Goal: Ask a question

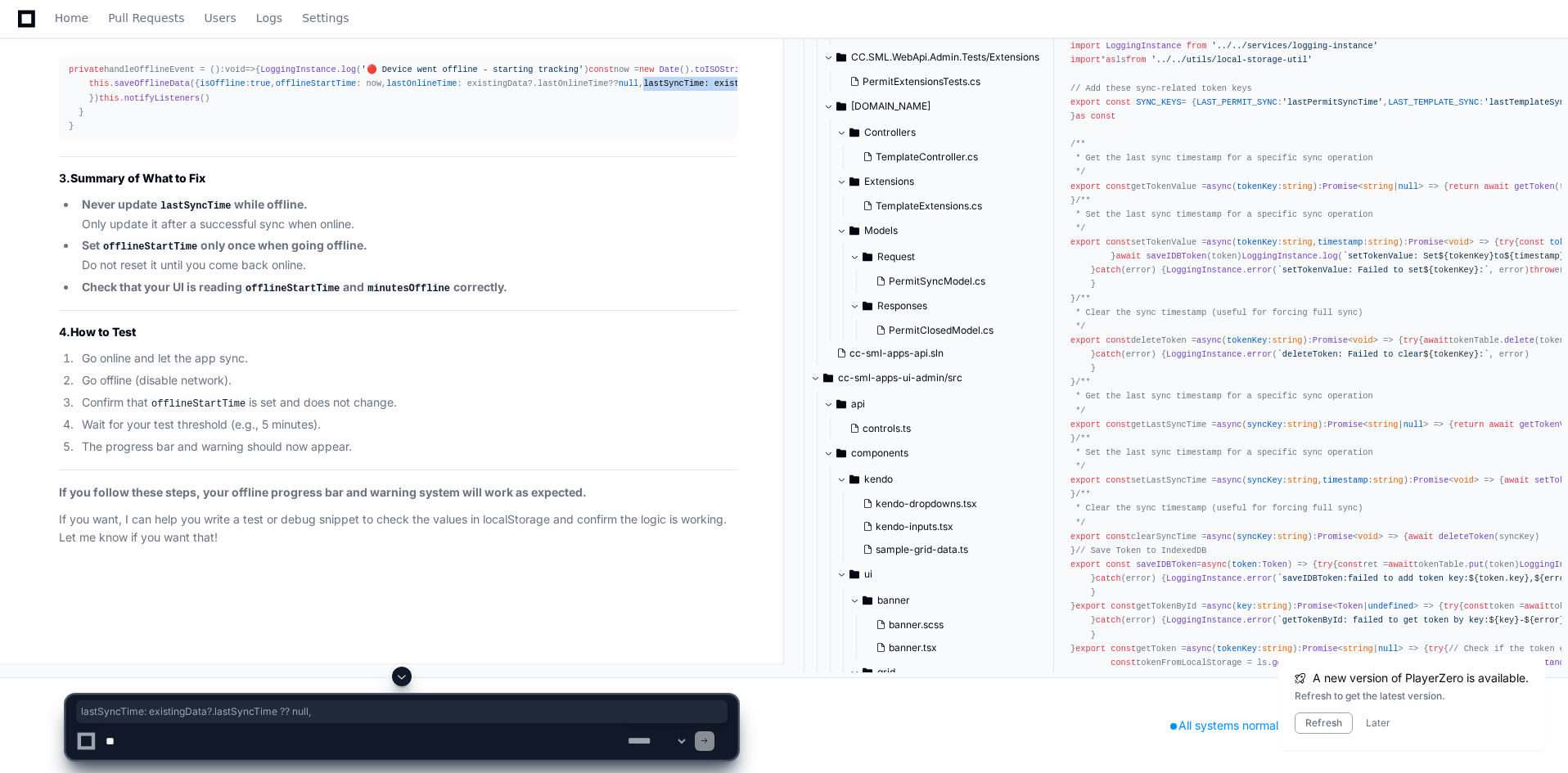
scroll to position [61981, 0]
click at [401, 669] on button at bounding box center [401, 676] width 19 height 19
click at [385, 737] on textarea at bounding box center [363, 741] width 522 height 36
drag, startPoint x: 344, startPoint y: 709, endPoint x: 342, endPoint y: 737, distance: 28.1
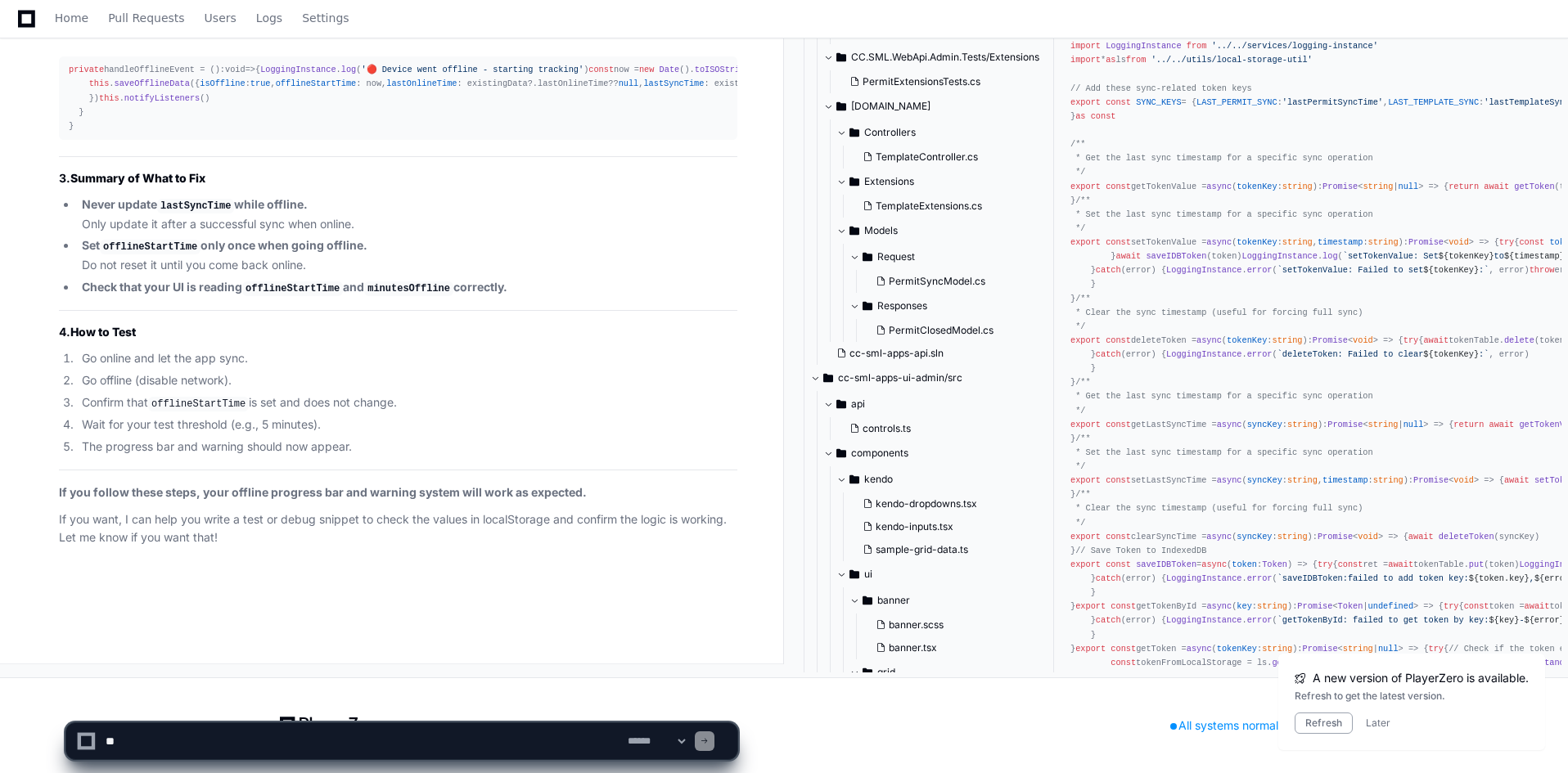
click at [342, 742] on textarea at bounding box center [363, 741] width 522 height 36
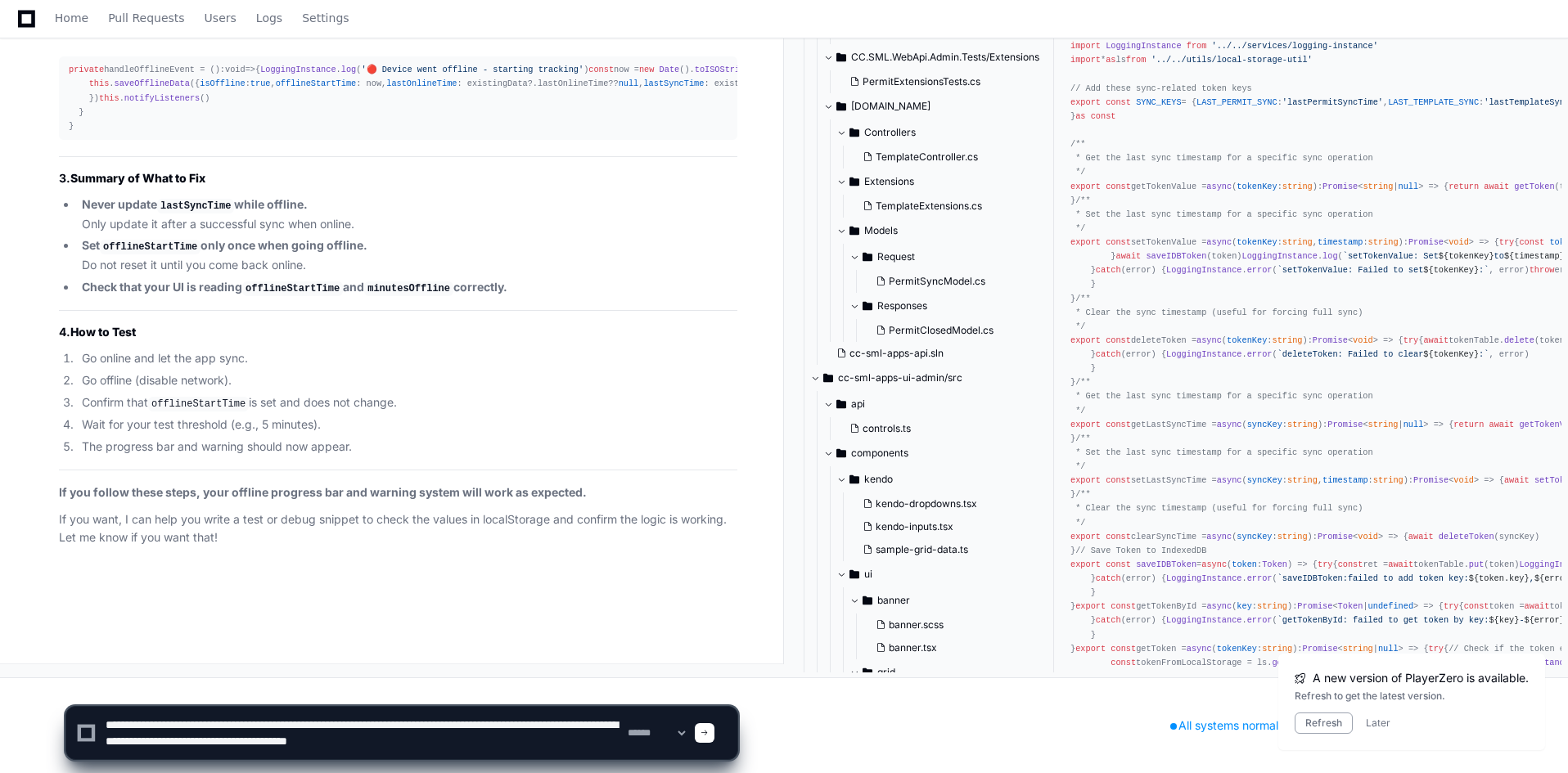
type textarea "**********"
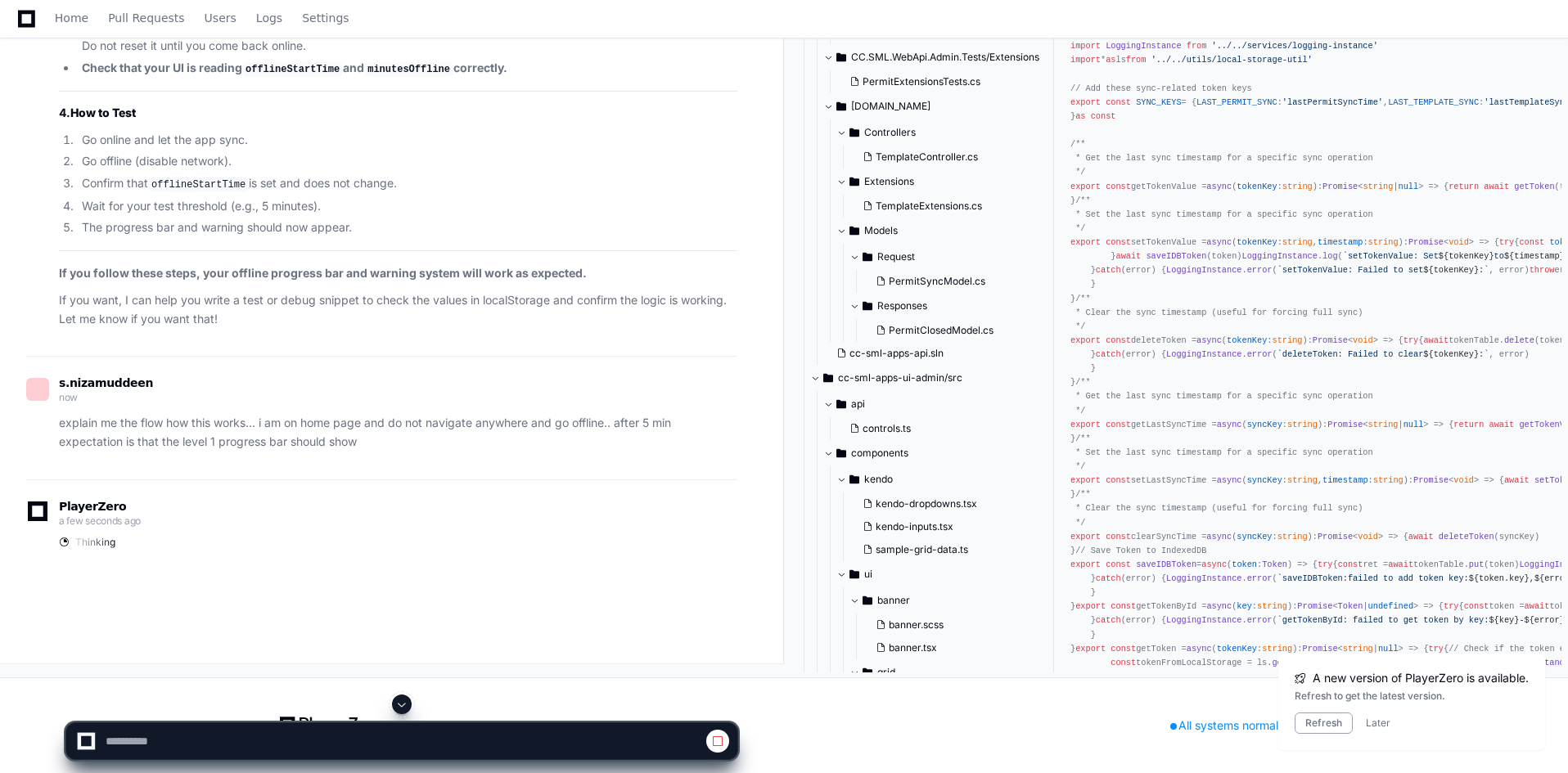
scroll to position [71236, 0]
click at [401, 701] on span at bounding box center [401, 704] width 13 height 13
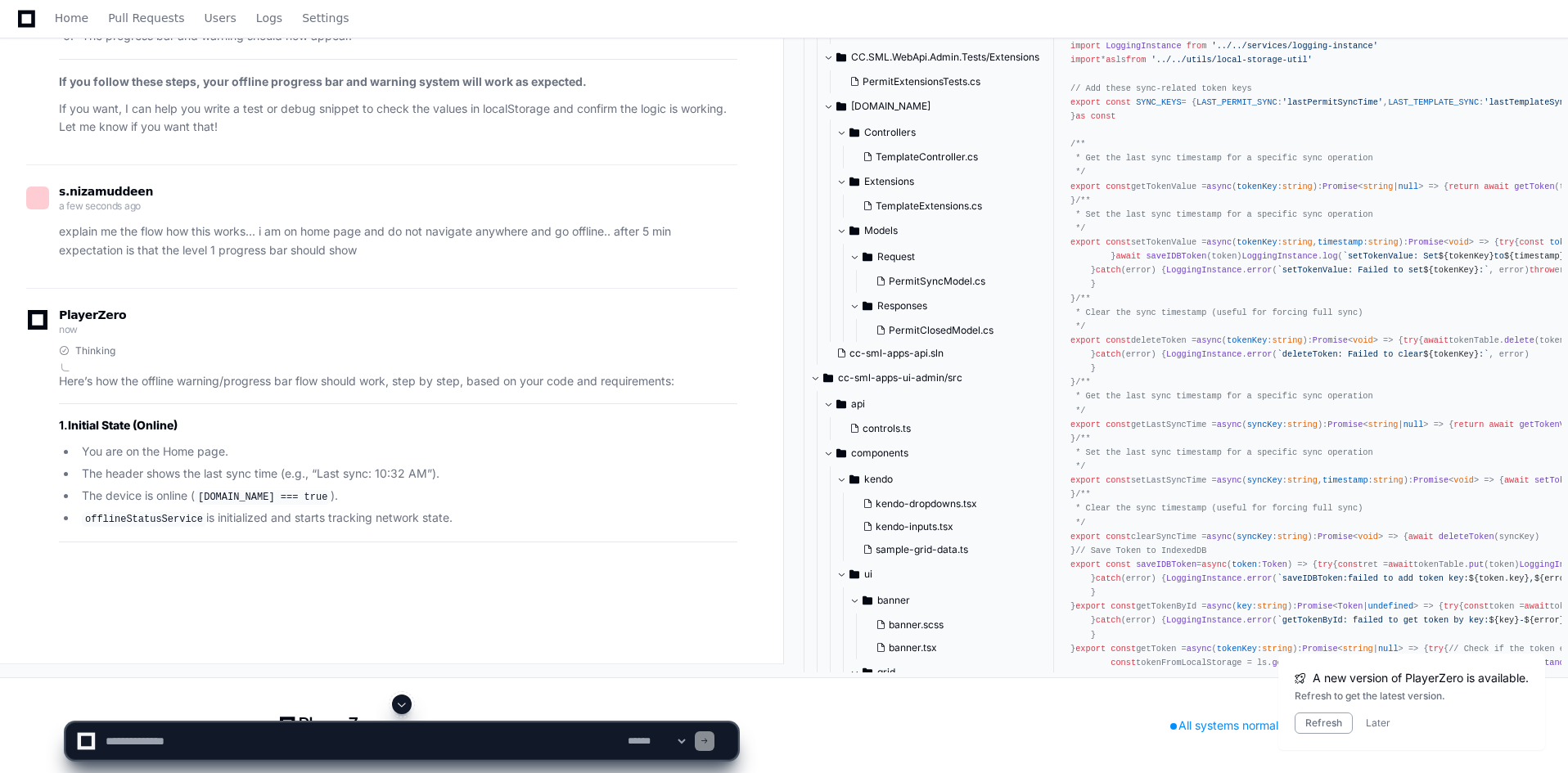
scroll to position [72449, 0]
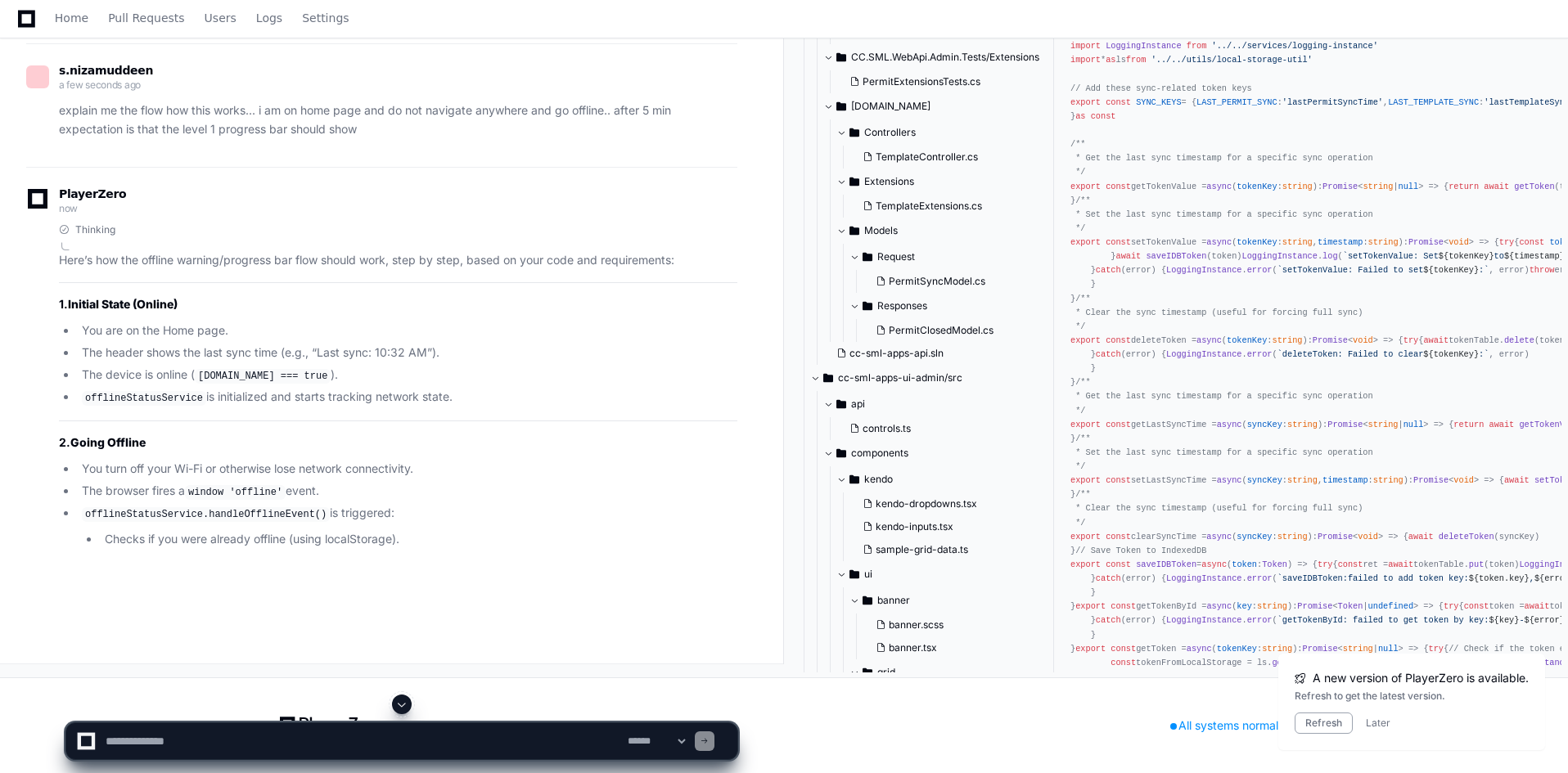
click at [408, 699] on span at bounding box center [401, 704] width 13 height 13
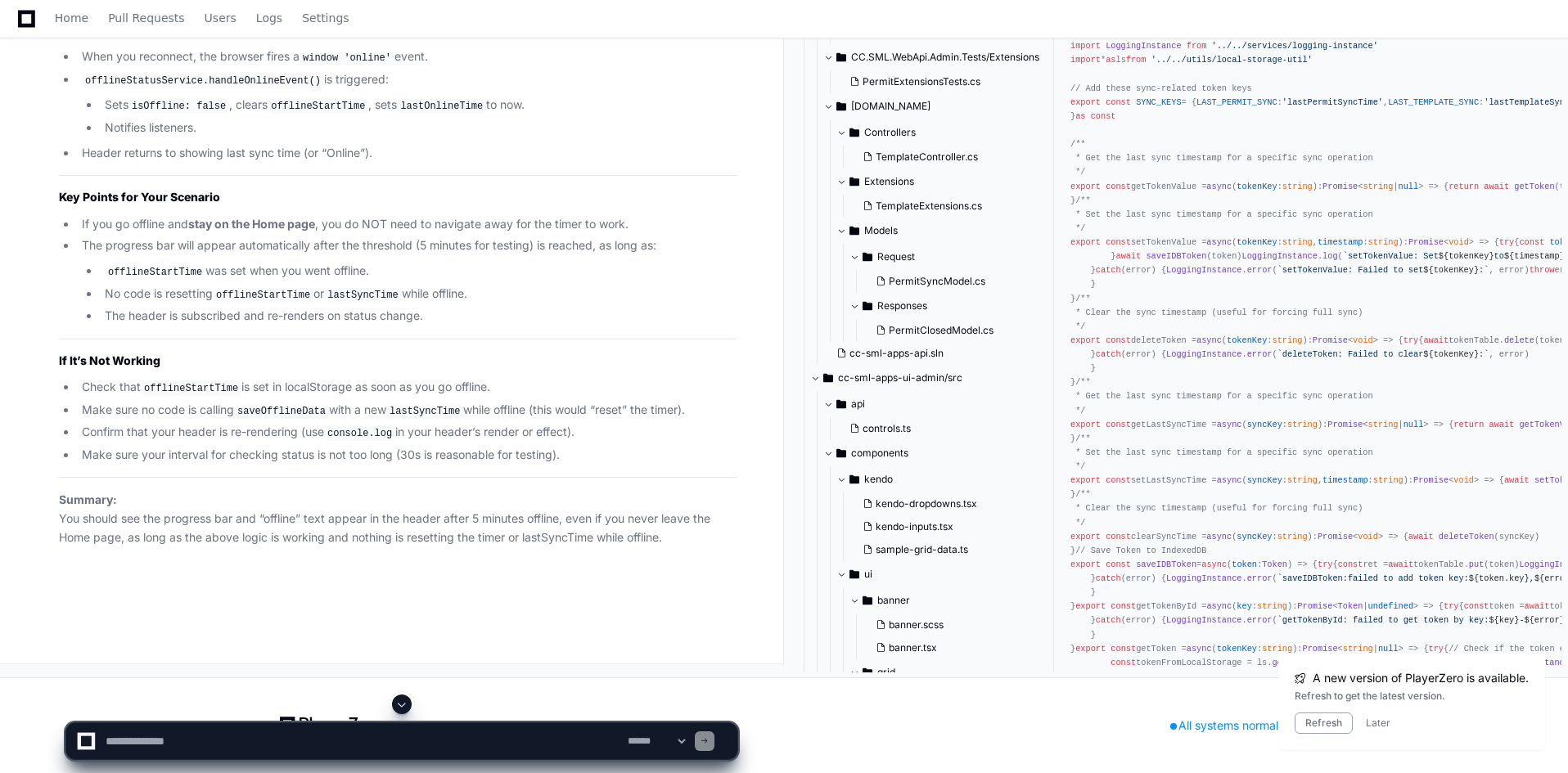
scroll to position [74371, 0]
click at [444, 751] on textarea at bounding box center [363, 741] width 522 height 36
paste textarea "**********"
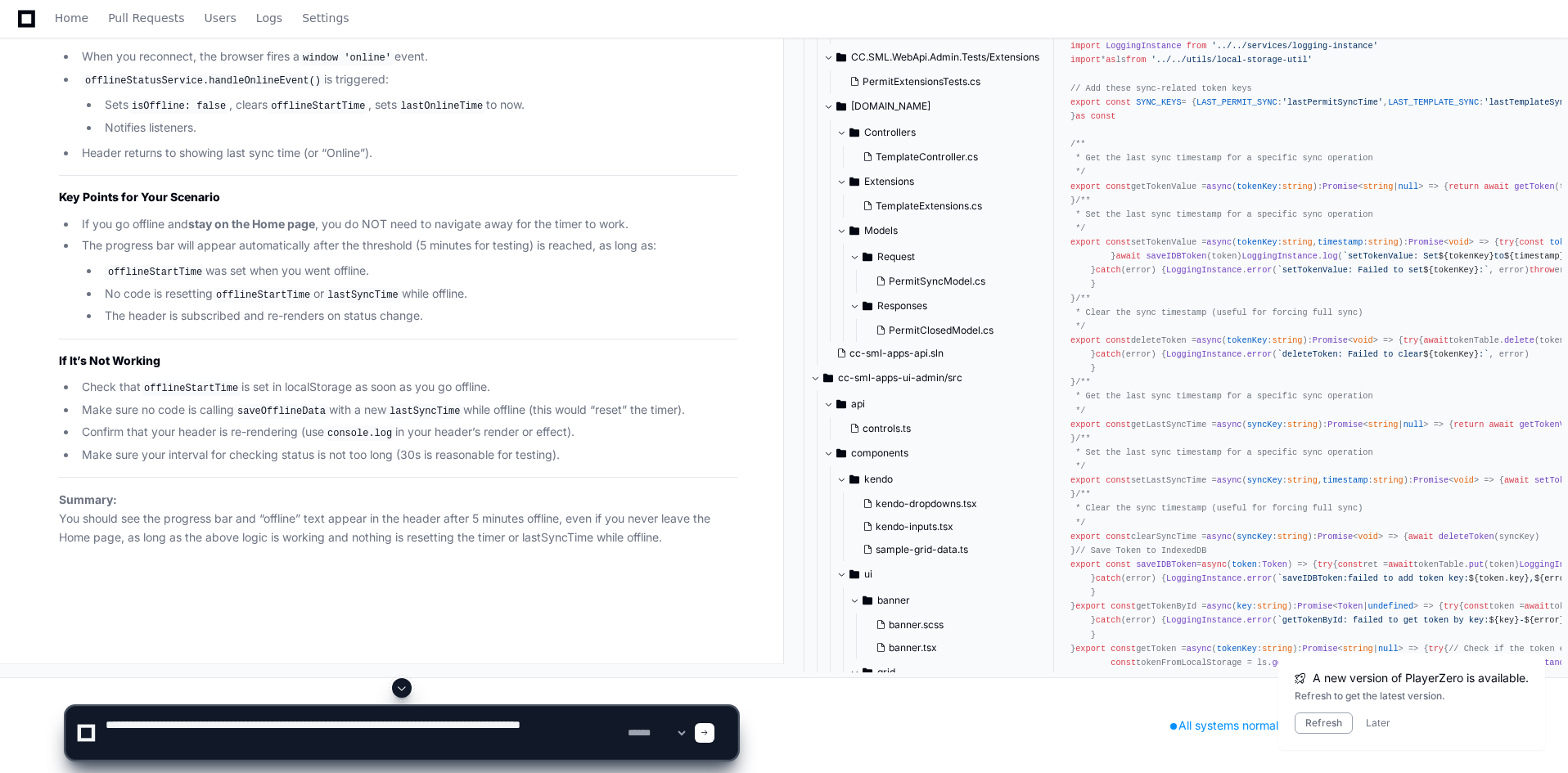
scroll to position [73962, 0]
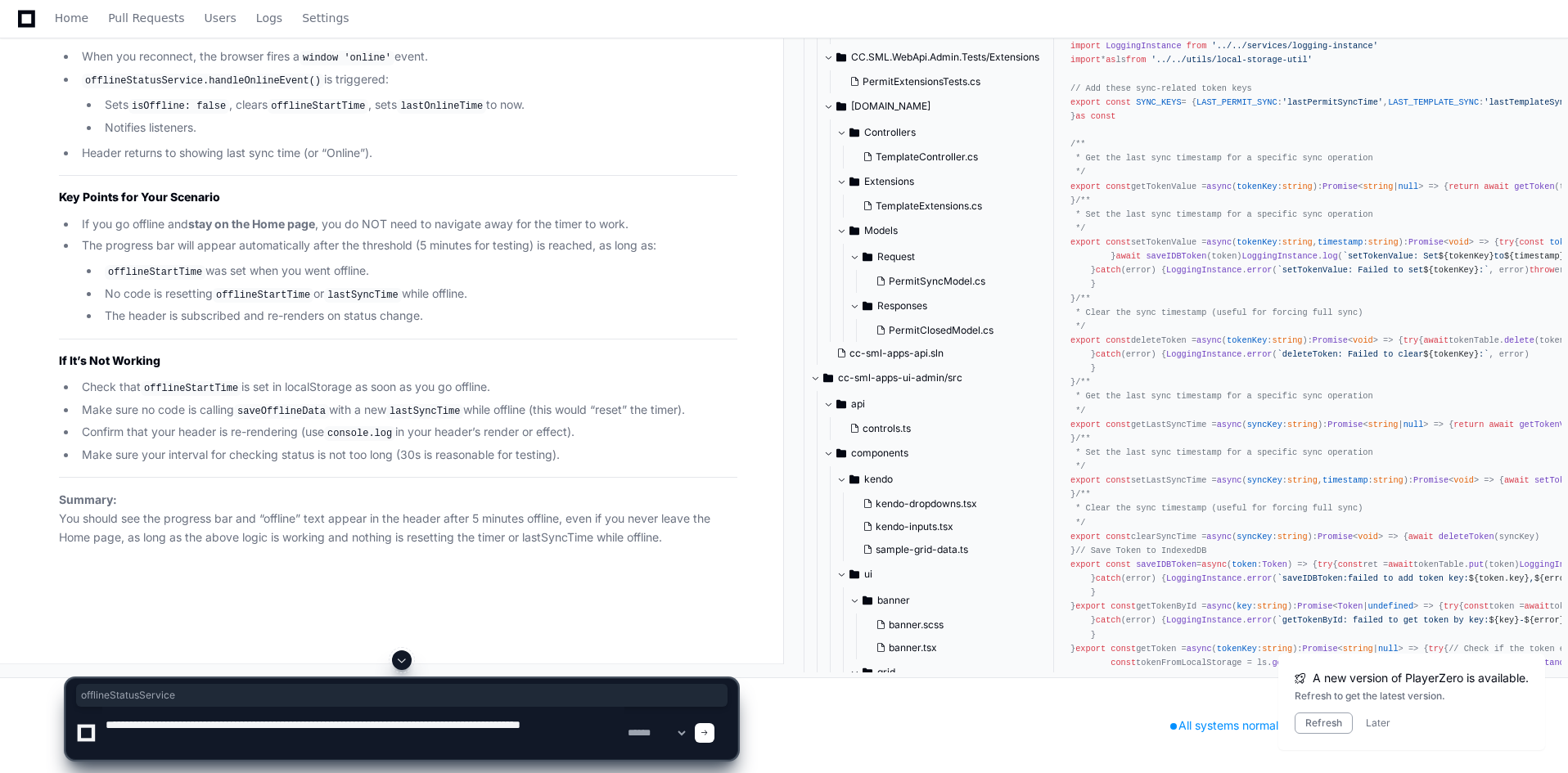
copy li "offlineStatusService"
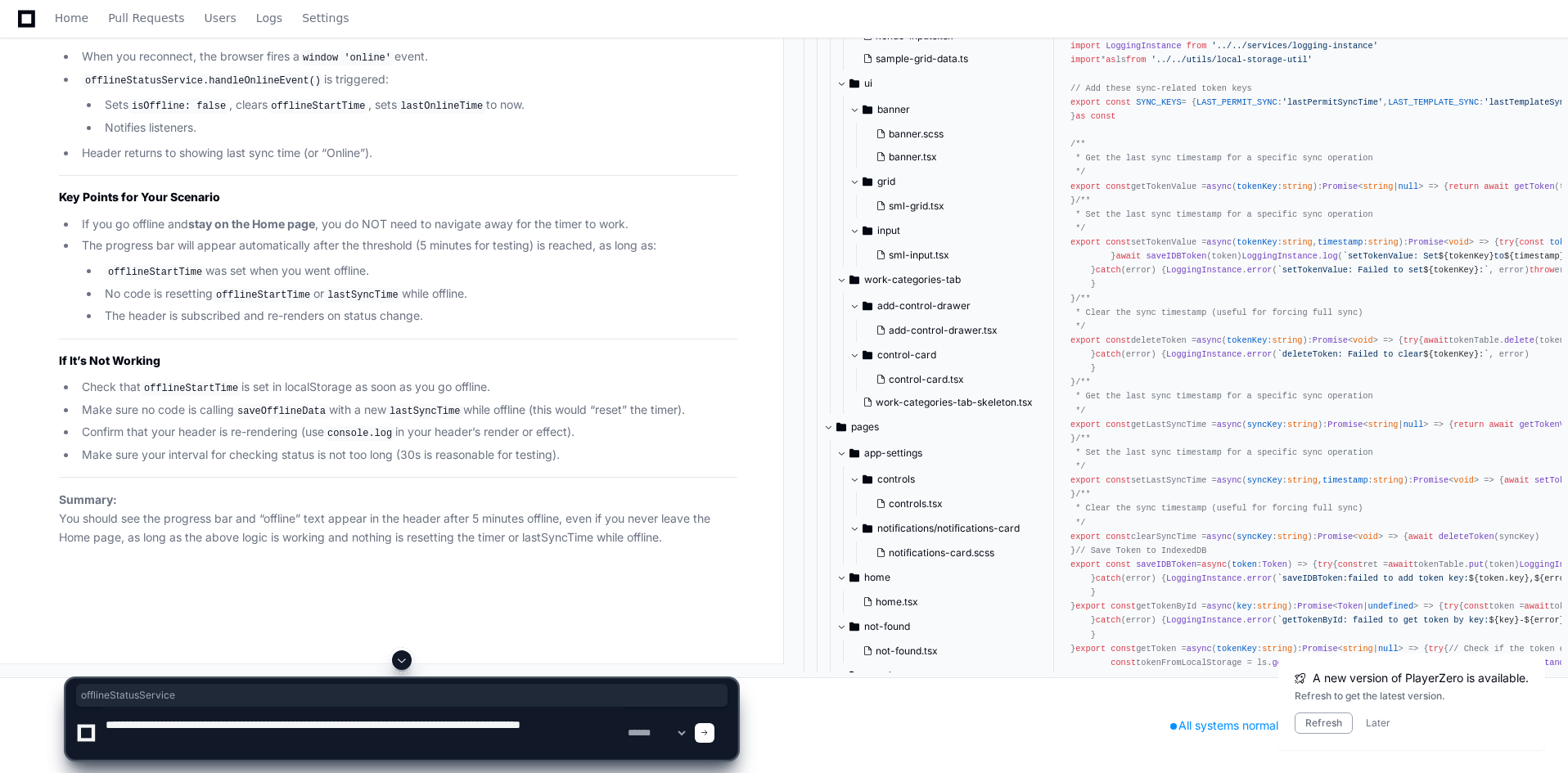
click at [226, 750] on textarea at bounding box center [363, 733] width 522 height 53
paste textarea "**********"
drag, startPoint x: 252, startPoint y: 740, endPoint x: 476, endPoint y: 743, distance: 224.0
click at [476, 743] on textarea at bounding box center [363, 733] width 522 height 53
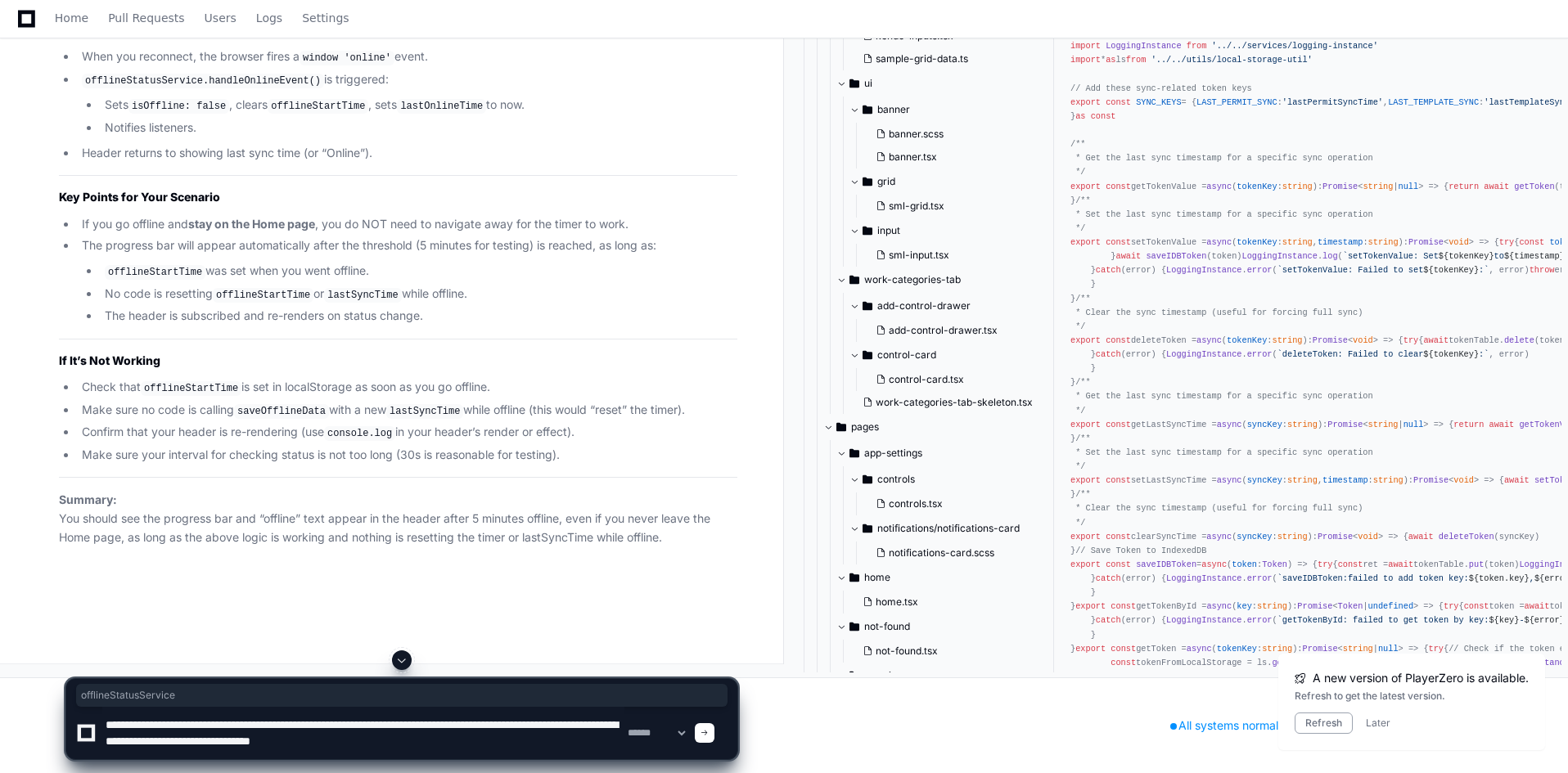
type textarea "**********"
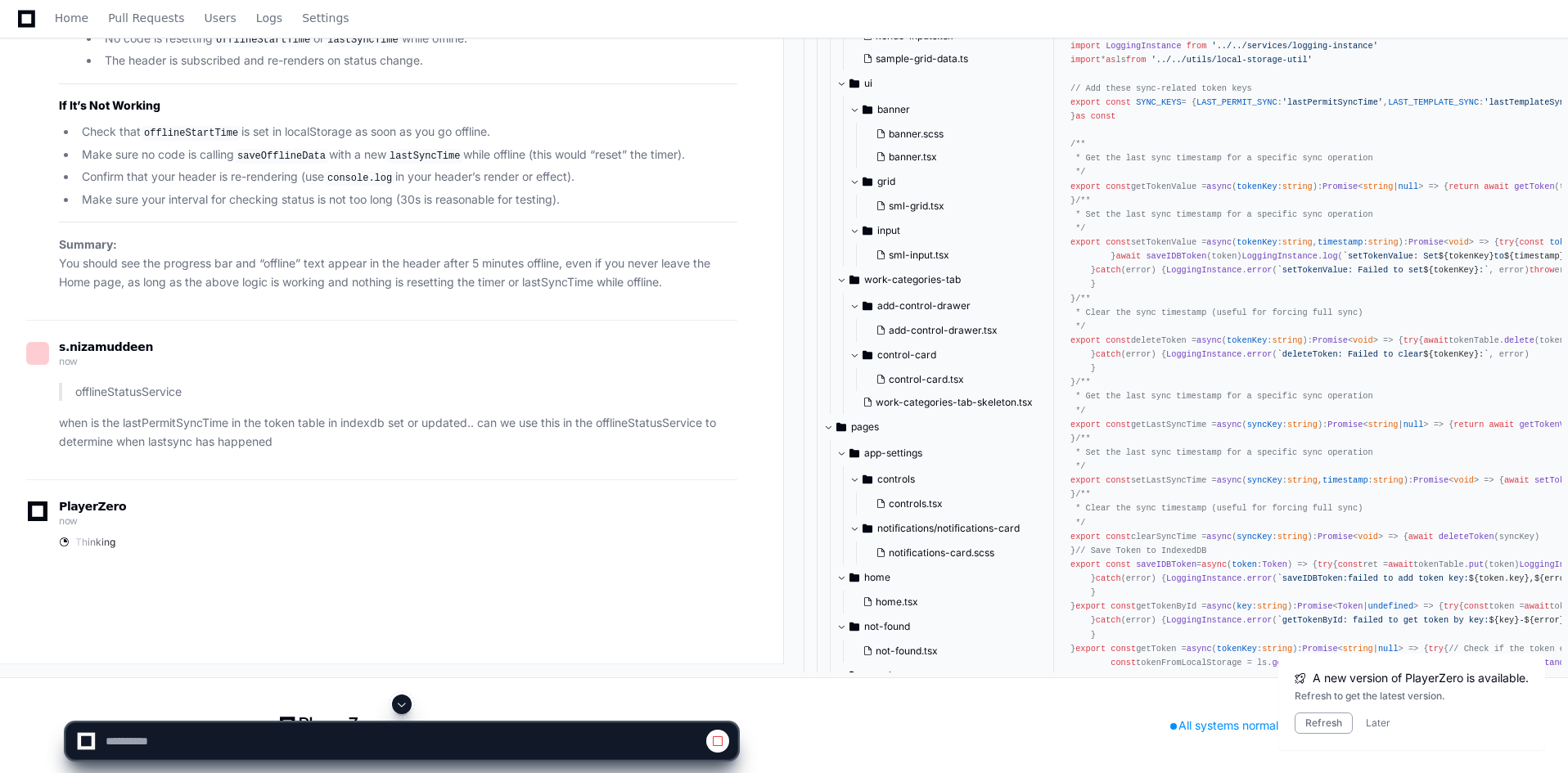
scroll to position [71695, 0]
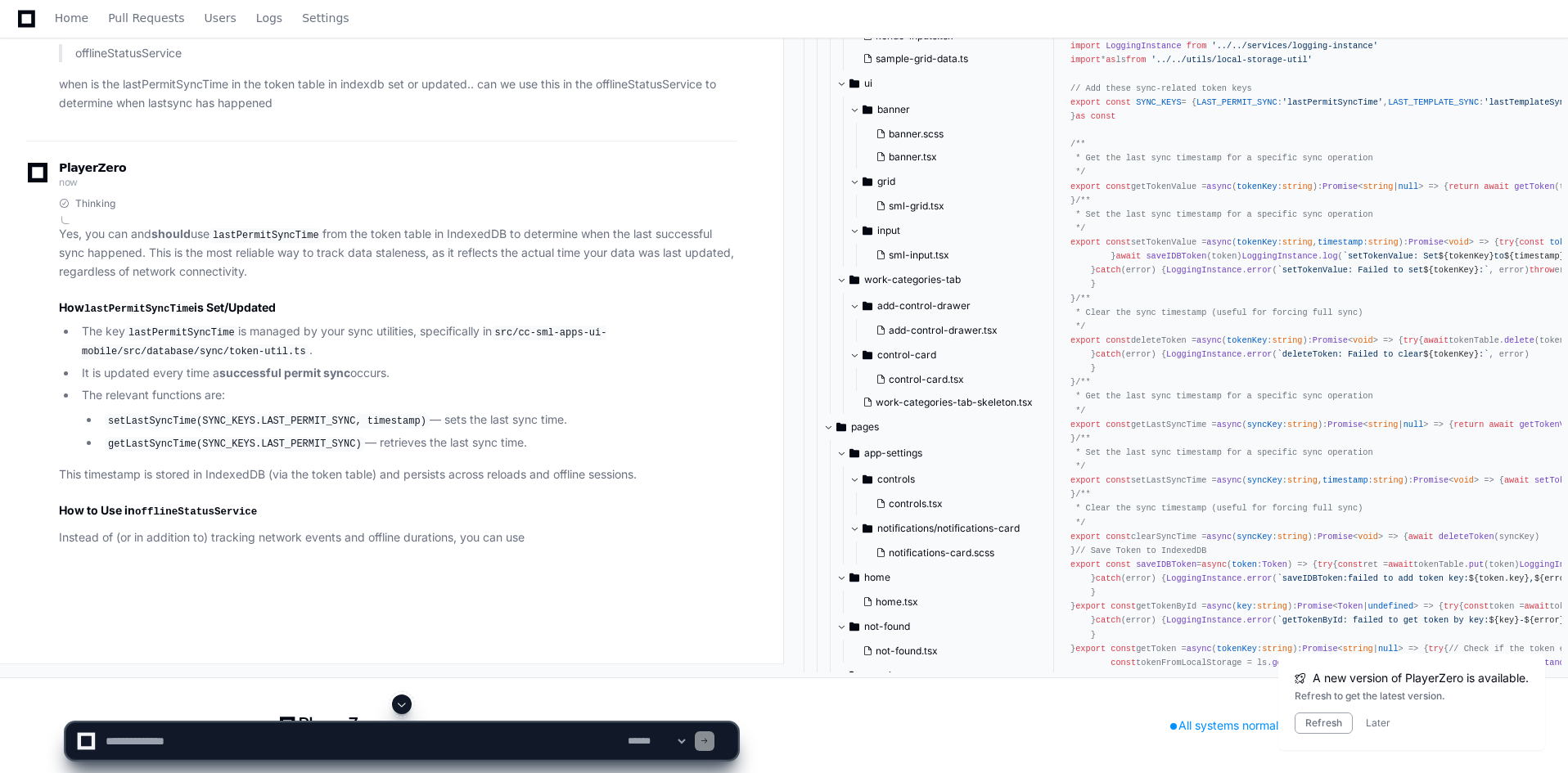
click at [403, 704] on span at bounding box center [401, 704] width 13 height 13
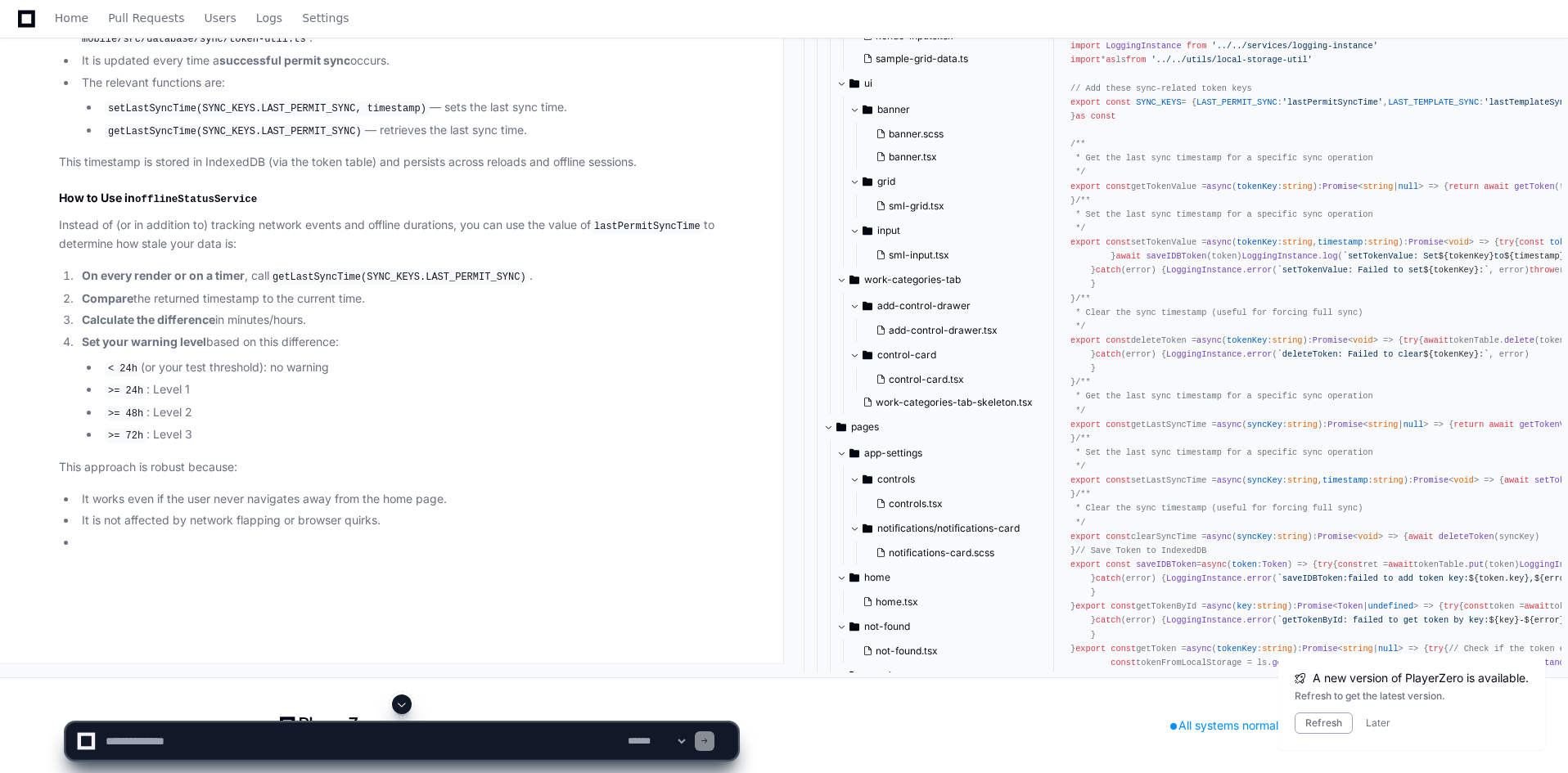
click at [403, 704] on span at bounding box center [401, 704] width 13 height 13
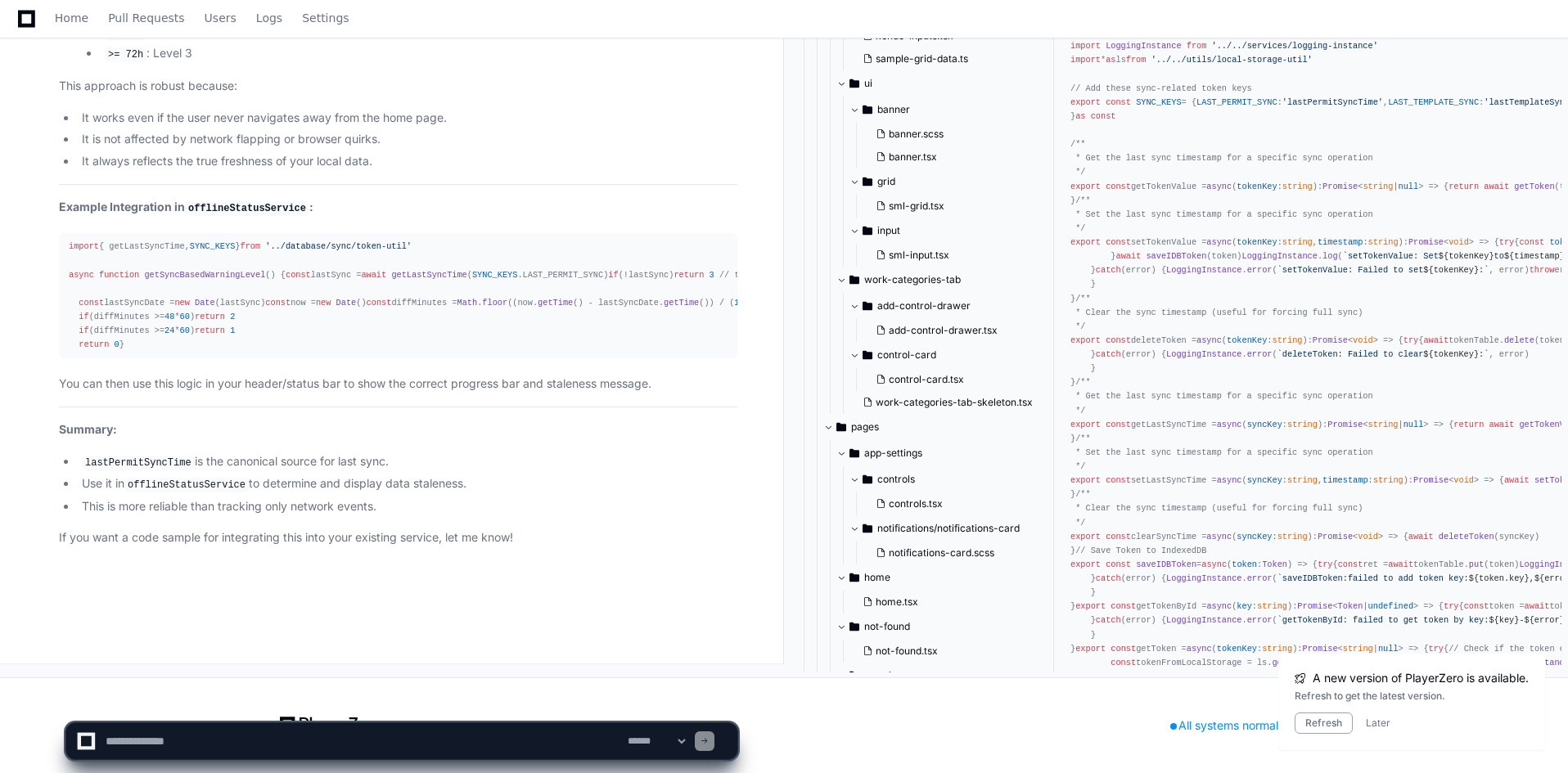
scroll to position [75839, 0]
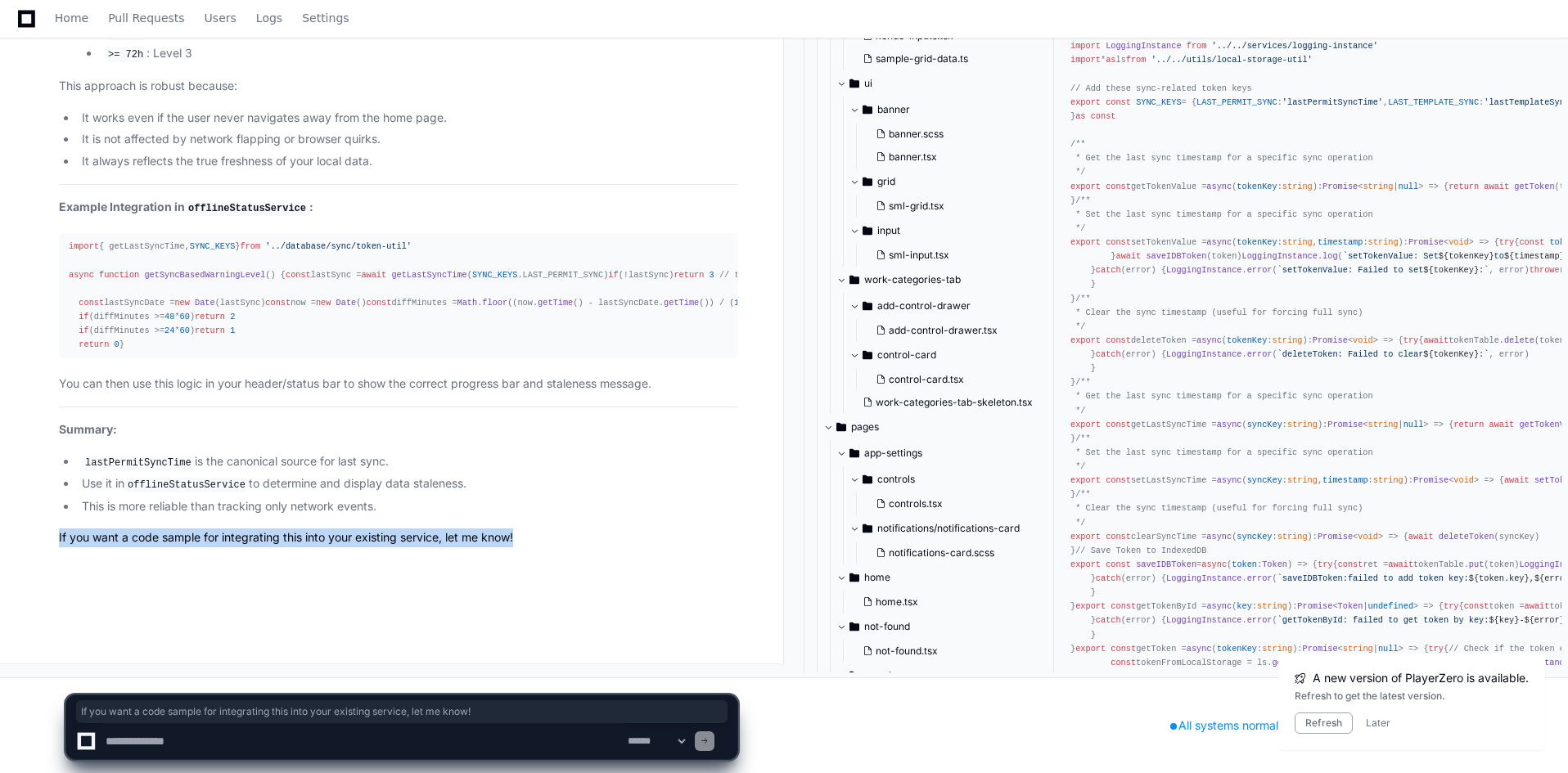
drag, startPoint x: 518, startPoint y: 536, endPoint x: 60, endPoint y: 527, distance: 458.1
click at [60, 527] on article "Yes, you can and should use lastPermitSyncTime from the token table in IndexedD…" at bounding box center [398, 39] width 678 height 1016
click at [352, 745] on textarea at bounding box center [363, 741] width 522 height 36
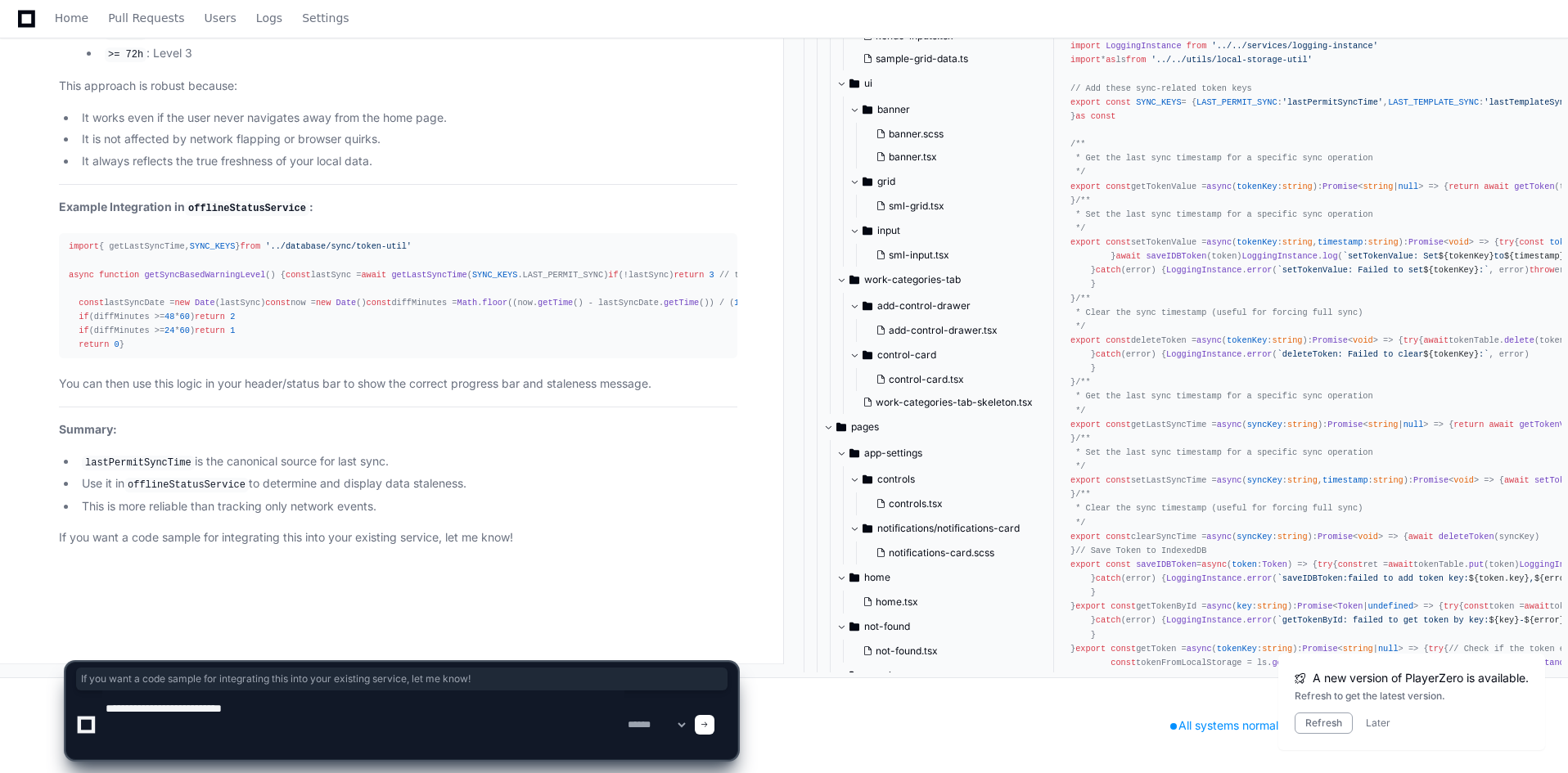
paste textarea "**********"
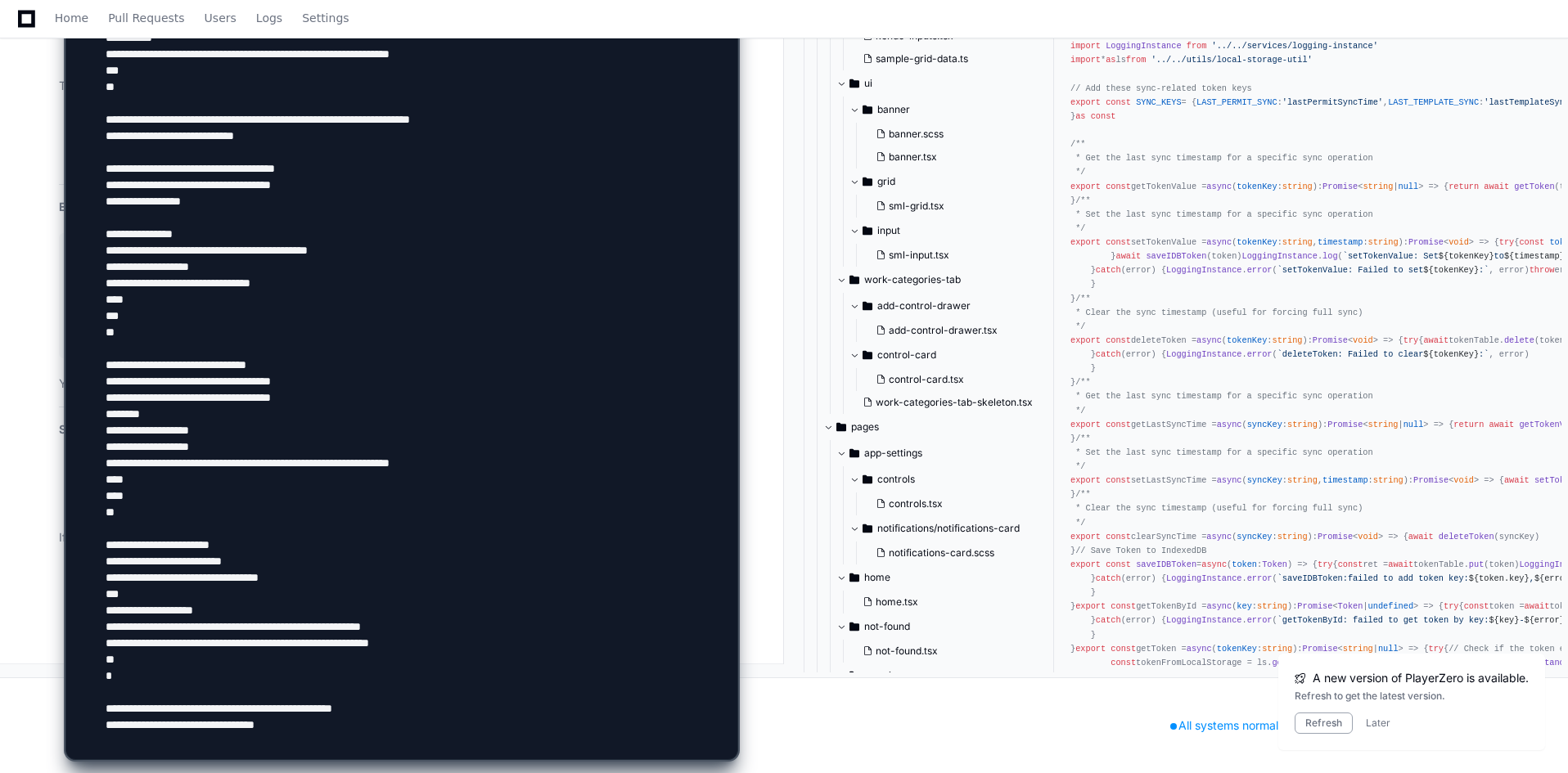
scroll to position [66, 0]
type textarea "**********"
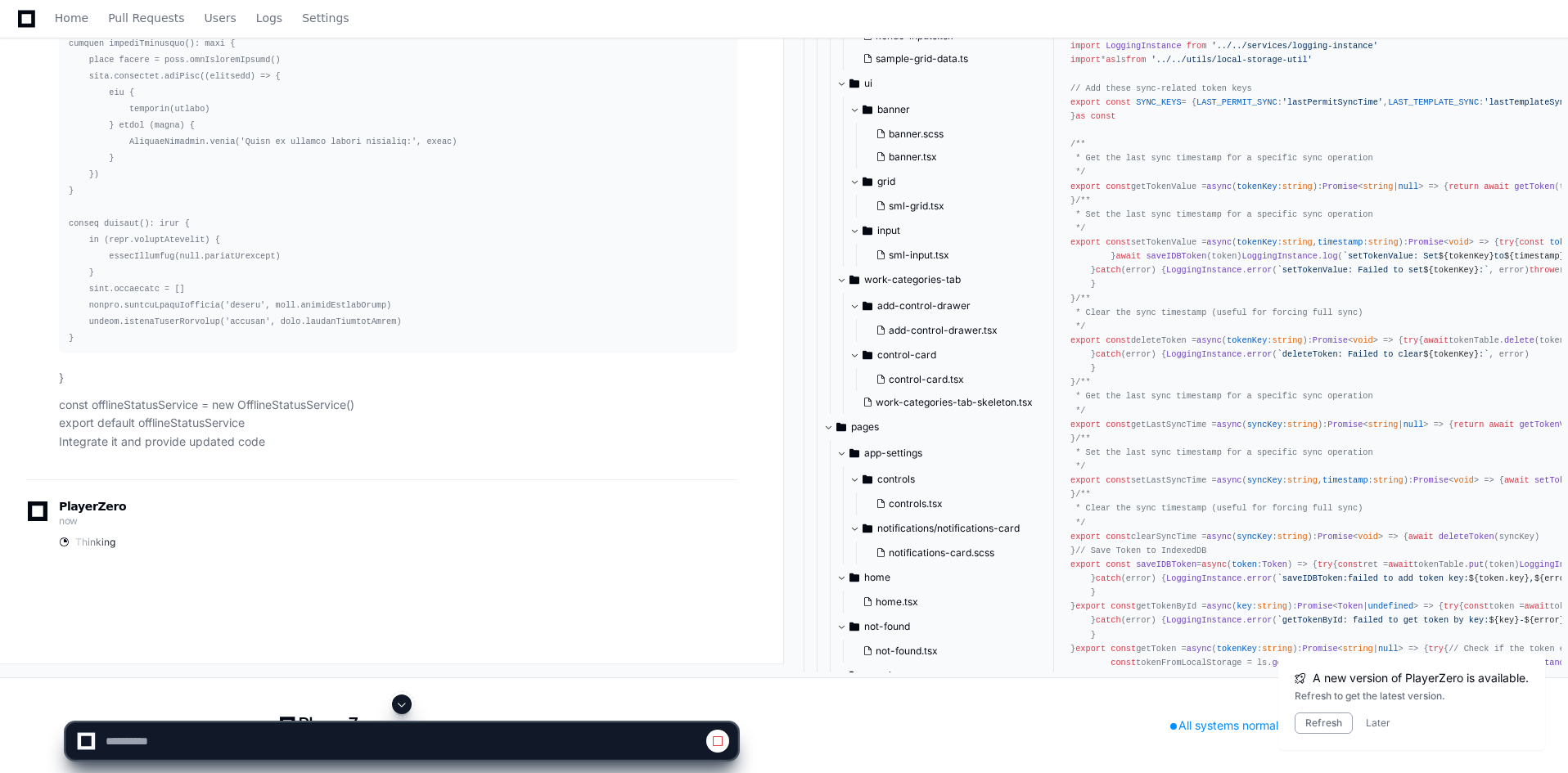
scroll to position [74145, 0]
click at [394, 702] on button at bounding box center [401, 704] width 19 height 19
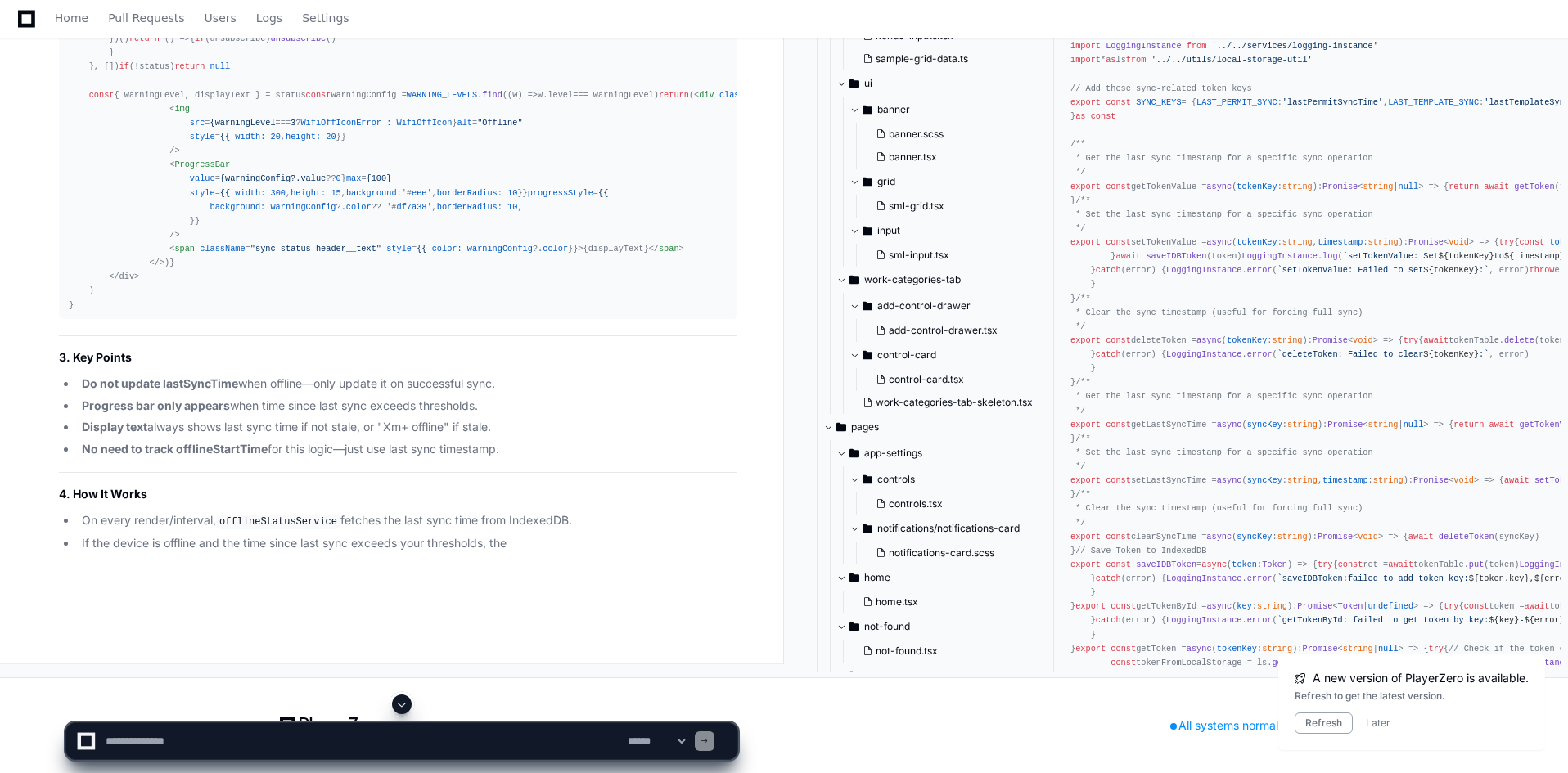
scroll to position [81411, 0]
